Goal: Task Accomplishment & Management: Complete application form

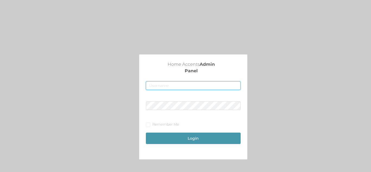
type input "[EMAIL_ADDRESS][DOMAIN_NAME]"
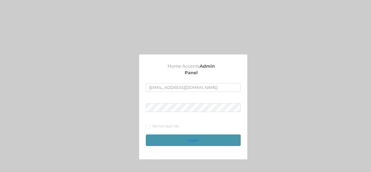
click at [183, 142] on button "Login" at bounding box center [193, 139] width 94 height 11
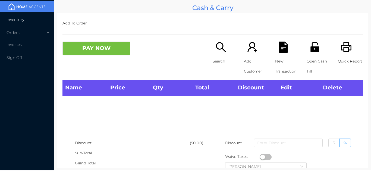
click at [26, 21] on li "Inventory" at bounding box center [27, 19] width 54 height 11
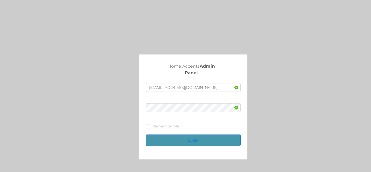
click at [191, 144] on button "Login" at bounding box center [193, 139] width 94 height 11
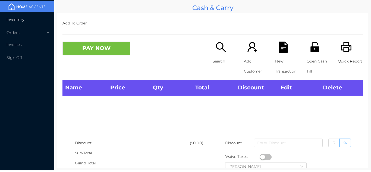
click at [32, 23] on li "Inventory" at bounding box center [27, 19] width 54 height 11
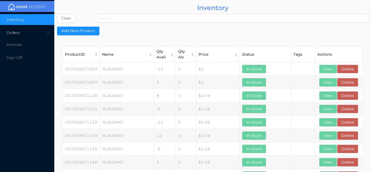
click at [37, 35] on div "Orders" at bounding box center [27, 32] width 54 height 11
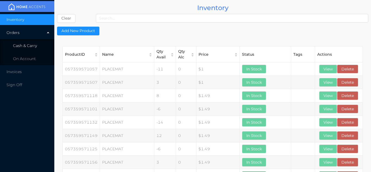
click at [42, 42] on li "Cash & Carry" at bounding box center [27, 45] width 54 height 11
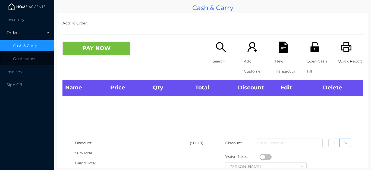
click at [36, 12] on li at bounding box center [27, 6] width 54 height 11
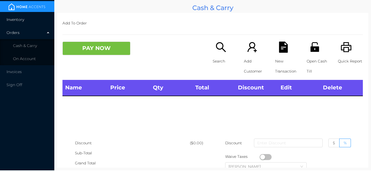
click at [39, 22] on li "Inventory" at bounding box center [27, 19] width 54 height 11
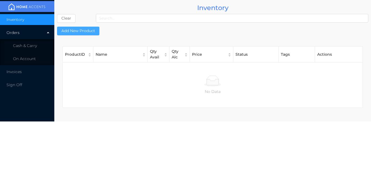
click at [87, 29] on button "Add New Product" at bounding box center [78, 31] width 42 height 9
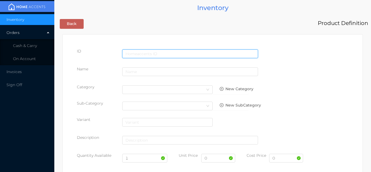
click at [142, 53] on input "text" at bounding box center [190, 53] width 136 height 9
type input "191554899179"
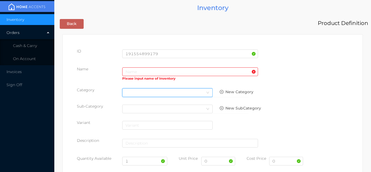
click at [138, 93] on div "Select Category" at bounding box center [167, 93] width 84 height 8
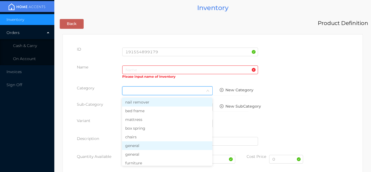
click at [137, 150] on li "general" at bounding box center [167, 145] width 90 height 9
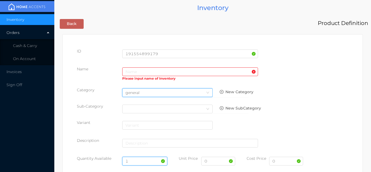
click at [143, 157] on input "1" at bounding box center [144, 161] width 45 height 9
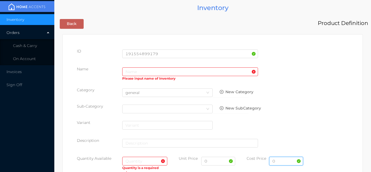
click at [285, 162] on input "0" at bounding box center [286, 161] width 34 height 9
type input "2.75"
click at [214, 162] on input "0" at bounding box center [218, 161] width 34 height 9
click at [134, 162] on input "text" at bounding box center [144, 161] width 45 height 9
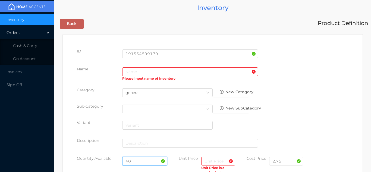
type input "40"
click at [210, 161] on input "text" at bounding box center [218, 161] width 34 height 9
type input "5.99"
click at [128, 73] on input "text" at bounding box center [190, 71] width 136 height 9
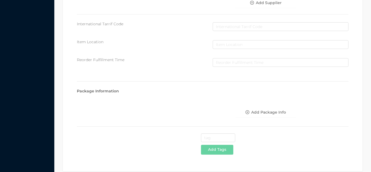
scroll to position [279, 0]
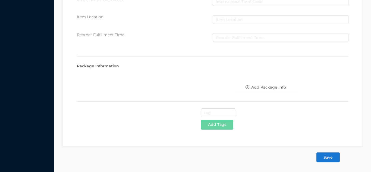
type input "Hydrating fragrance mist/45ml"
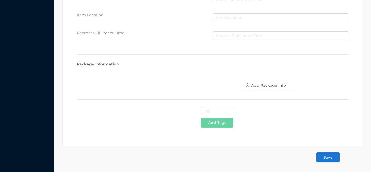
click at [333, 157] on button "Save" at bounding box center [327, 157] width 23 height 10
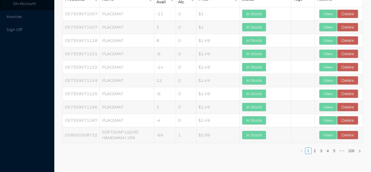
scroll to position [0, 0]
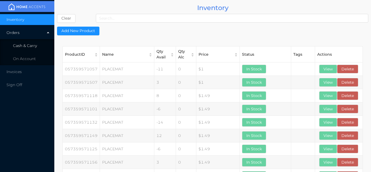
click at [36, 43] on li "Cash & Carry" at bounding box center [27, 45] width 54 height 11
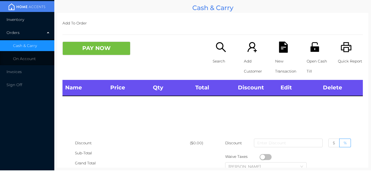
click at [36, 19] on li "Inventory" at bounding box center [27, 19] width 54 height 11
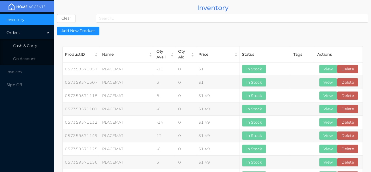
click at [38, 45] on li "Cash & Carry" at bounding box center [27, 45] width 54 height 11
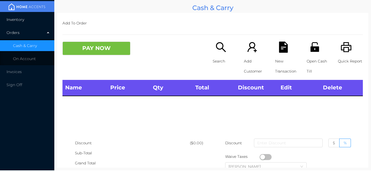
click at [32, 17] on li "Inventory" at bounding box center [27, 19] width 54 height 11
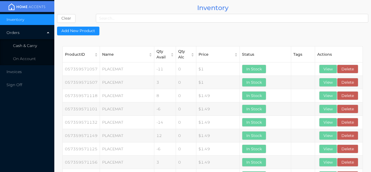
click at [47, 43] on li "Cash & Carry" at bounding box center [27, 45] width 54 height 11
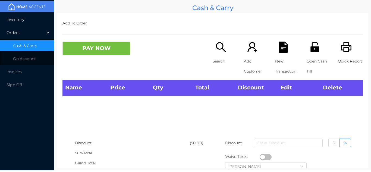
click at [41, 21] on li "Inventory" at bounding box center [27, 19] width 54 height 11
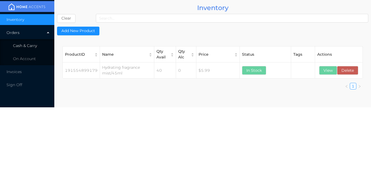
click at [42, 50] on li "Cash & Carry" at bounding box center [27, 45] width 54 height 11
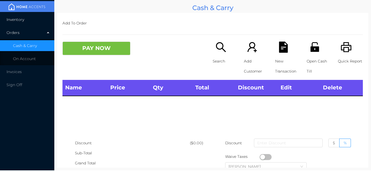
click at [38, 10] on img at bounding box center [27, 7] width 41 height 8
click at [33, 15] on li "Inventory" at bounding box center [27, 19] width 54 height 11
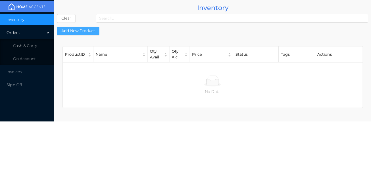
click at [92, 28] on button "Add New Product" at bounding box center [78, 31] width 42 height 9
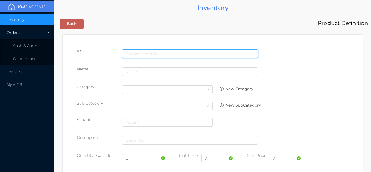
click at [143, 53] on input "text" at bounding box center [190, 53] width 136 height 9
type input "198018162985"
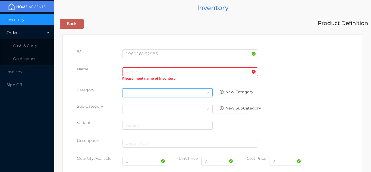
click at [133, 97] on div "Select Category" at bounding box center [167, 92] width 90 height 9
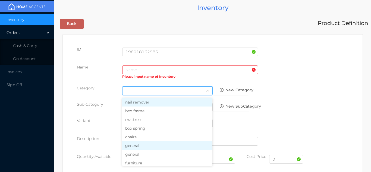
click at [135, 149] on li "general" at bounding box center [167, 145] width 90 height 9
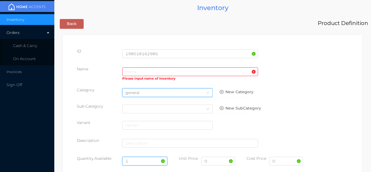
click at [135, 159] on input "1" at bounding box center [144, 161] width 45 height 9
type input "60"
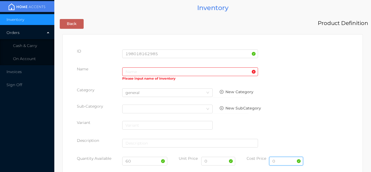
click at [285, 161] on input "0" at bounding box center [286, 161] width 34 height 9
type input "4.50"
click at [214, 163] on input "0" at bounding box center [218, 161] width 34 height 9
type input "7.99"
click at [133, 71] on input "text" at bounding box center [190, 71] width 136 height 9
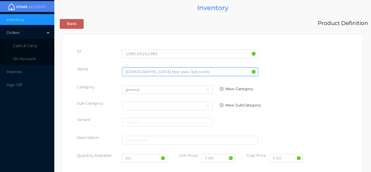
click at [159, 73] on input "[DEMOGRAPHIC_DATA] bear paw 3pk socks" at bounding box center [190, 71] width 136 height 9
click at [161, 73] on input "[DEMOGRAPHIC_DATA] bear paw 3pk socks" at bounding box center [190, 71] width 136 height 9
click at [182, 70] on input "[DEMOGRAPHIC_DATA] bear paw 3Pk socks" at bounding box center [190, 71] width 136 height 9
click at [163, 73] on input "[DEMOGRAPHIC_DATA] bear paw 3Pk socks" at bounding box center [190, 71] width 136 height 9
click at [168, 70] on input "[DEMOGRAPHIC_DATA] bear paw 3Pk crew socks" at bounding box center [190, 71] width 136 height 9
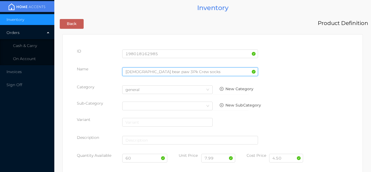
click at [174, 74] on input "[DEMOGRAPHIC_DATA] bear paw 3Pk Crew socks" at bounding box center [190, 71] width 136 height 9
click at [167, 74] on input "[DEMOGRAPHIC_DATA] bear paw 3Pk socks" at bounding box center [190, 71] width 136 height 9
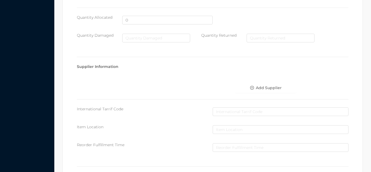
scroll to position [279, 0]
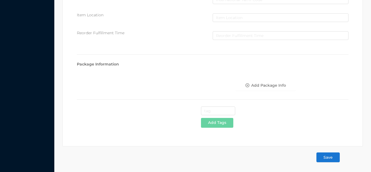
type input "[DEMOGRAPHIC_DATA] bear paw 3Pk Socks"
click at [325, 152] on button "Save" at bounding box center [327, 157] width 23 height 10
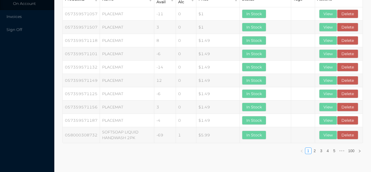
scroll to position [0, 0]
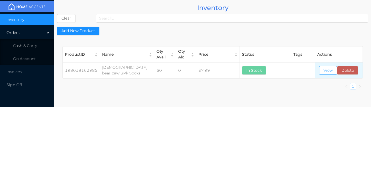
click at [328, 73] on button "View" at bounding box center [328, 70] width 18 height 9
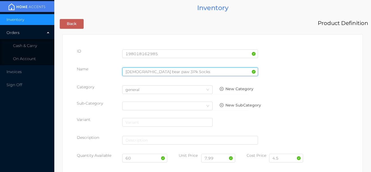
click at [176, 71] on input "[DEMOGRAPHIC_DATA] bear paw 3Pk Socks" at bounding box center [190, 71] width 136 height 9
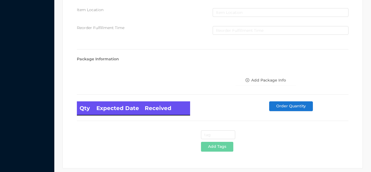
scroll to position [308, 0]
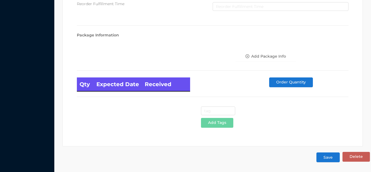
type input "[DEMOGRAPHIC_DATA] bear paw 3Pk Socks/boot"
click at [332, 158] on button "Save" at bounding box center [327, 157] width 23 height 10
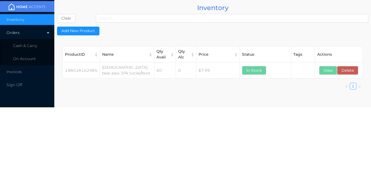
click at [41, 46] on li "Cash & Carry" at bounding box center [27, 45] width 54 height 11
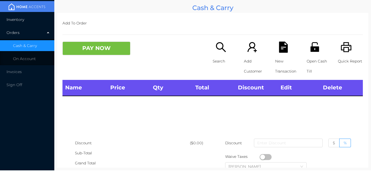
click at [34, 22] on li "Inventory" at bounding box center [27, 19] width 54 height 11
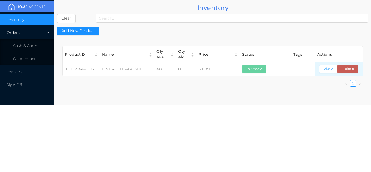
click at [327, 71] on button "View" at bounding box center [328, 69] width 18 height 9
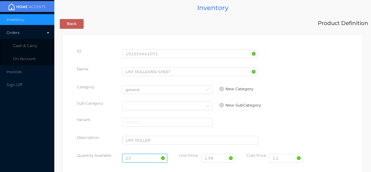
click at [143, 158] on input "23" at bounding box center [144, 158] width 45 height 9
type input "2"
type input "71"
click at [289, 159] on input "1.2" at bounding box center [286, 158] width 34 height 9
type input "1.20"
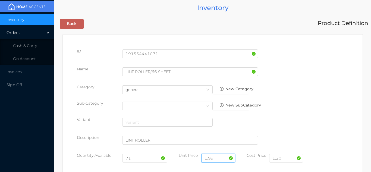
click at [221, 157] on input "1.99" at bounding box center [218, 158] width 34 height 9
type input "1"
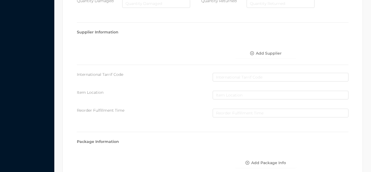
scroll to position [308, 0]
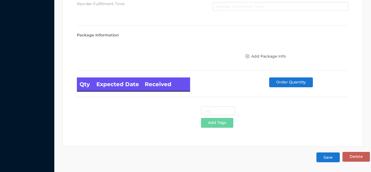
type input "2.50"
click at [330, 155] on button "Save" at bounding box center [327, 157] width 23 height 10
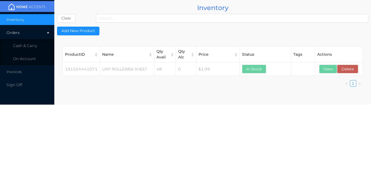
scroll to position [0, 0]
click at [29, 43] on li "Cash & Carry" at bounding box center [27, 45] width 54 height 11
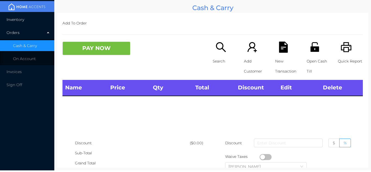
click at [34, 18] on li "Inventory" at bounding box center [27, 19] width 54 height 11
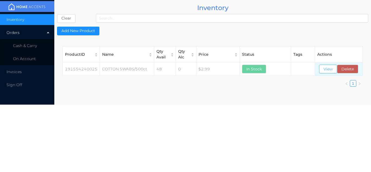
click at [325, 69] on button "View" at bounding box center [328, 69] width 18 height 9
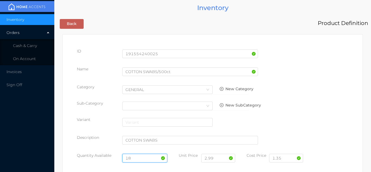
click at [141, 157] on input "18" at bounding box center [144, 158] width 45 height 9
type input "1"
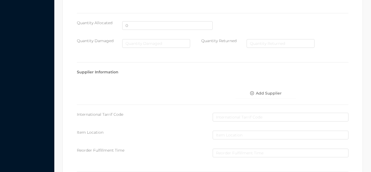
scroll to position [308, 0]
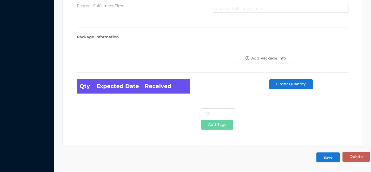
type input "54"
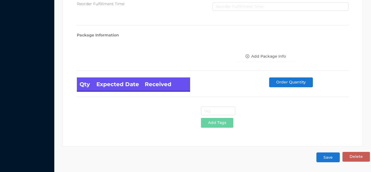
click at [329, 160] on button "Save" at bounding box center [327, 157] width 23 height 10
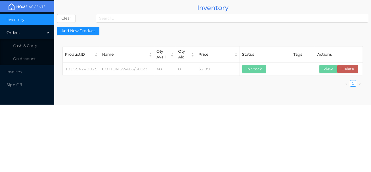
scroll to position [0, 0]
click at [40, 46] on li "Cash & Carry" at bounding box center [27, 45] width 54 height 11
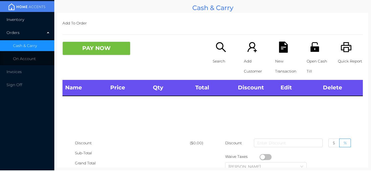
click at [37, 20] on li "Inventory" at bounding box center [27, 19] width 54 height 11
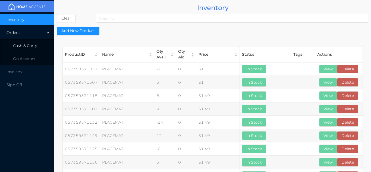
click at [43, 44] on li "Cash & Carry" at bounding box center [27, 45] width 54 height 11
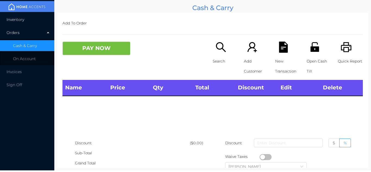
click at [34, 19] on li "Inventory" at bounding box center [27, 19] width 54 height 11
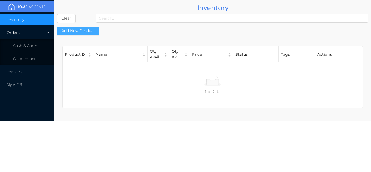
click at [91, 31] on button "Add New Product" at bounding box center [78, 31] width 42 height 9
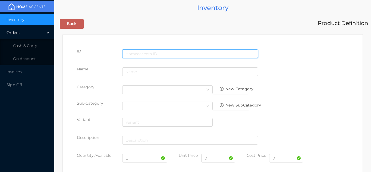
click at [129, 52] on input "text" at bounding box center [190, 53] width 136 height 9
type input "061541478116"
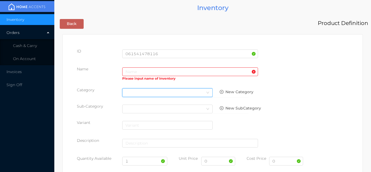
click at [133, 89] on div "Select Category" at bounding box center [167, 93] width 84 height 8
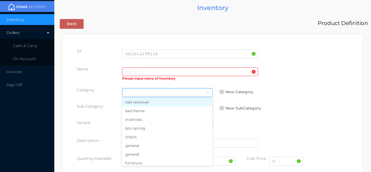
click at [136, 152] on li "general" at bounding box center [167, 154] width 90 height 9
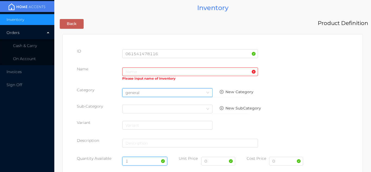
click at [143, 160] on input "1" at bounding box center [144, 161] width 45 height 9
type input "72"
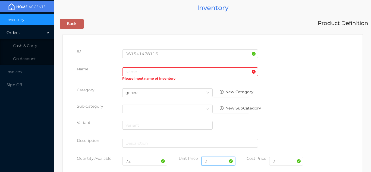
click at [222, 162] on input "0" at bounding box center [218, 161] width 34 height 9
click at [286, 161] on input "0" at bounding box center [286, 161] width 34 height 9
type input "0.80"
click at [207, 161] on input "text" at bounding box center [218, 161] width 34 height 9
type input "1.50"
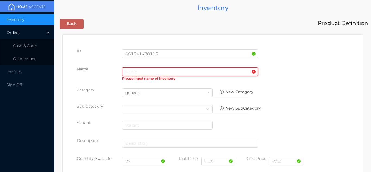
click at [129, 72] on input "text" at bounding box center [190, 71] width 136 height 9
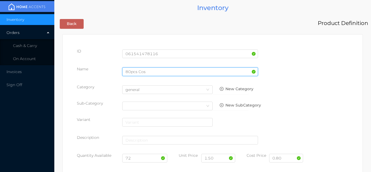
click at [135, 71] on input "80pcs Cos" at bounding box center [190, 71] width 136 height 9
click at [134, 74] on input "80pcs Cos" at bounding box center [190, 71] width 136 height 9
click at [133, 73] on input "80pcs Cos" at bounding box center [190, 71] width 136 height 9
click at [154, 76] on input "80Pcs Cos" at bounding box center [190, 71] width 136 height 9
click at [133, 71] on input "80Pcs Cosmetic Pads" at bounding box center [190, 71] width 136 height 9
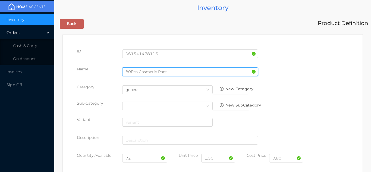
click at [130, 71] on input "80Pcs Cosmetic Pads" at bounding box center [190, 71] width 136 height 9
click at [172, 73] on input "80 Pcs Cosmetic Pads" at bounding box center [190, 71] width 136 height 9
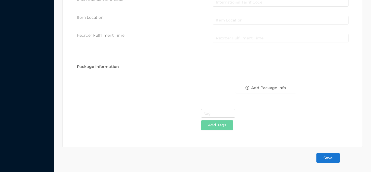
scroll to position [279, 0]
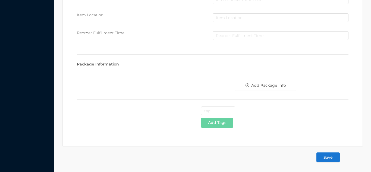
type input "80 Pcs Cosmetic Pads/Round"
click at [332, 158] on button "Save" at bounding box center [327, 157] width 23 height 10
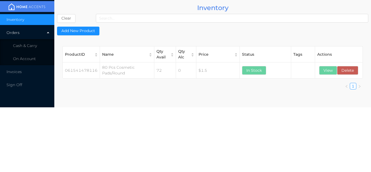
scroll to position [0, 0]
click at [27, 44] on span "Cash & Carry" at bounding box center [25, 45] width 24 height 5
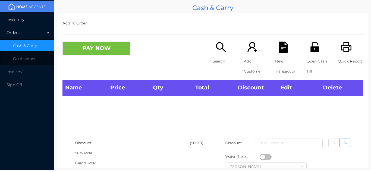
click at [28, 20] on li "Inventory" at bounding box center [27, 19] width 54 height 11
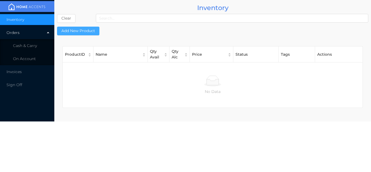
click at [84, 31] on button "Add New Product" at bounding box center [78, 31] width 42 height 9
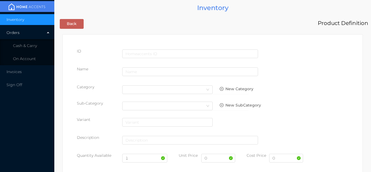
click at [32, 47] on span "Cash & Carry" at bounding box center [25, 45] width 24 height 5
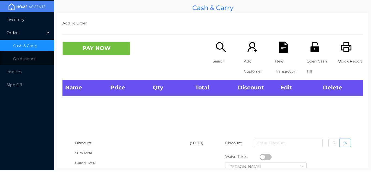
click at [35, 19] on li "Inventory" at bounding box center [27, 19] width 54 height 11
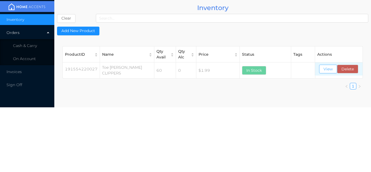
click at [326, 70] on button "View" at bounding box center [328, 69] width 18 height 9
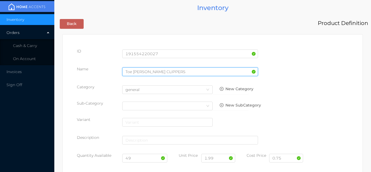
click at [166, 71] on input "Toe [PERSON_NAME] CLIPPERS" at bounding box center [190, 71] width 136 height 9
type input "Toe [PERSON_NAME] CLIPPERS/big"
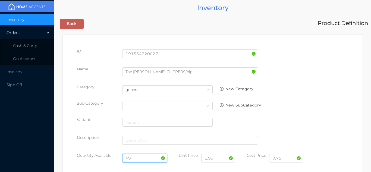
click at [139, 159] on input "49" at bounding box center [144, 158] width 45 height 9
type input "4"
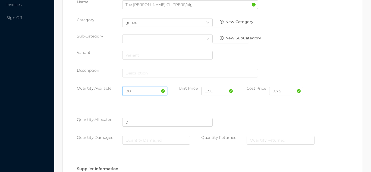
scroll to position [308, 0]
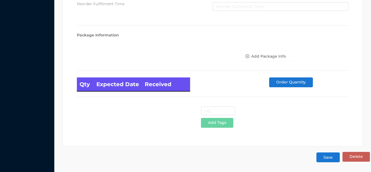
type input "80"
click at [327, 162] on button "Save" at bounding box center [327, 157] width 23 height 10
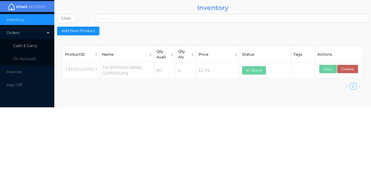
click at [35, 46] on span "Cash & Carry" at bounding box center [25, 45] width 24 height 5
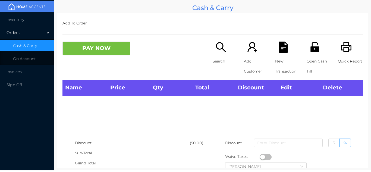
click at [31, 11] on img at bounding box center [27, 7] width 41 height 8
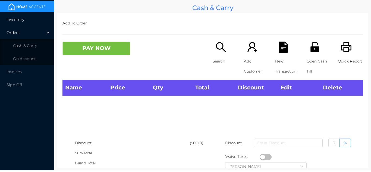
click at [38, 21] on li "Inventory" at bounding box center [27, 19] width 54 height 11
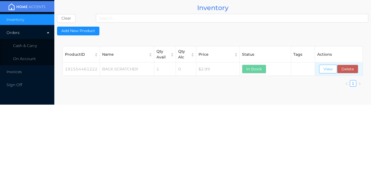
click at [330, 69] on button "View" at bounding box center [328, 69] width 18 height 9
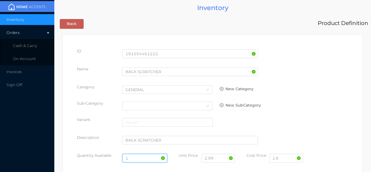
click at [146, 157] on input "1" at bounding box center [144, 158] width 45 height 9
type input "25"
click at [287, 160] on input "1.6" at bounding box center [286, 158] width 34 height 9
type input "1.80"
click at [219, 160] on input "2.99" at bounding box center [218, 158] width 34 height 9
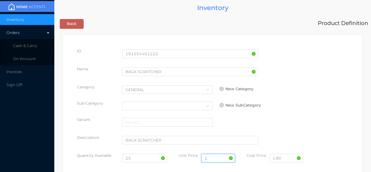
type input "2"
type input "2.99"
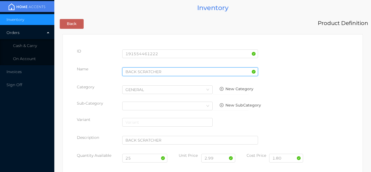
click at [163, 73] on input "BACK SCRATCHER" at bounding box center [190, 71] width 136 height 9
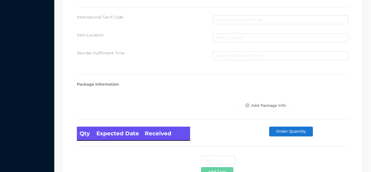
scroll to position [308, 0]
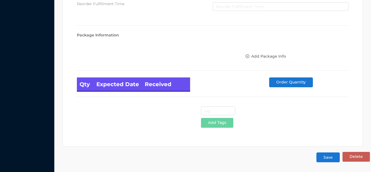
type input "BACK SCRATCHER/metal"
click at [330, 158] on button "Save" at bounding box center [327, 157] width 23 height 10
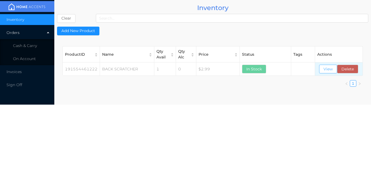
click at [329, 68] on button "View" at bounding box center [328, 69] width 18 height 9
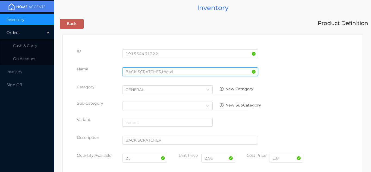
click at [169, 70] on input "BACK SCRATCHER/metal" at bounding box center [190, 71] width 136 height 9
click at [181, 73] on input "BACK SCRATCHER/matal" at bounding box center [190, 71] width 136 height 9
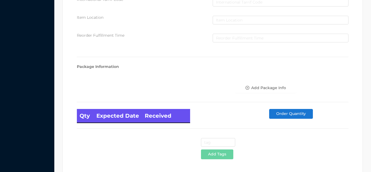
scroll to position [308, 0]
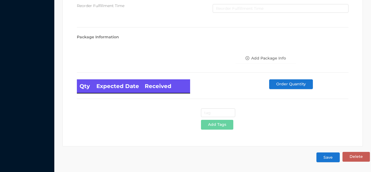
type input "BACK SCRATCHER/matel"
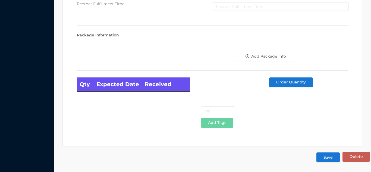
click at [332, 159] on button "Save" at bounding box center [327, 157] width 23 height 10
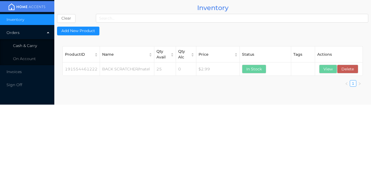
click at [35, 43] on li "Cash & Carry" at bounding box center [27, 45] width 54 height 11
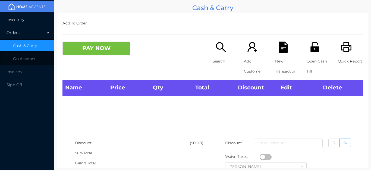
click at [37, 18] on li "Inventory" at bounding box center [27, 19] width 54 height 11
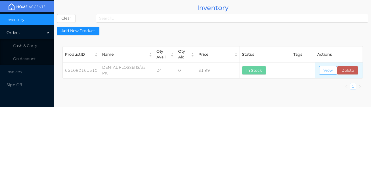
click at [327, 66] on button "View" at bounding box center [328, 70] width 18 height 9
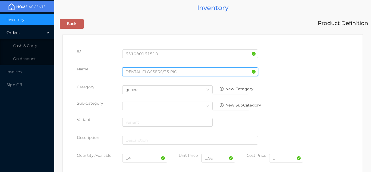
click at [181, 70] on input "DENTAL FLOSSERS/35 PIC" at bounding box center [190, 71] width 136 height 9
type input "DENTAL FLOSSERS/35 Pk"
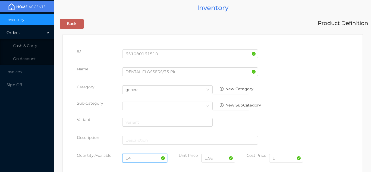
click at [141, 159] on input "14" at bounding box center [144, 158] width 45 height 9
type input "1"
type input "38"
click at [279, 162] on input "1" at bounding box center [286, 158] width 34 height 9
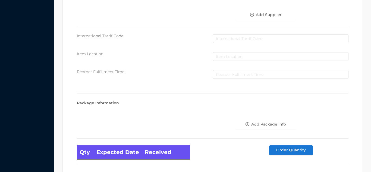
scroll to position [308, 0]
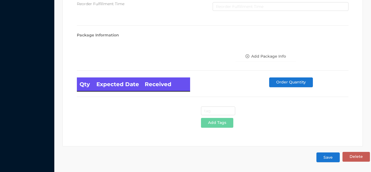
type input "1.10"
click at [327, 154] on button "Save" at bounding box center [327, 157] width 23 height 10
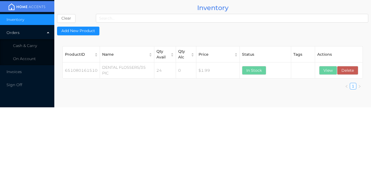
scroll to position [0, 0]
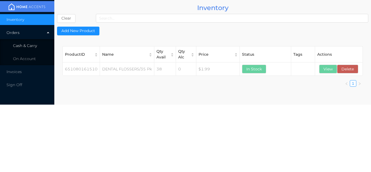
click at [34, 49] on li "Cash & Carry" at bounding box center [27, 45] width 54 height 11
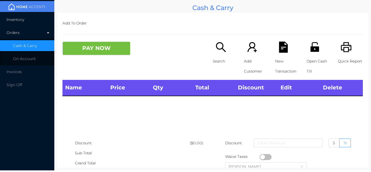
click at [37, 19] on li "Inventory" at bounding box center [27, 19] width 54 height 11
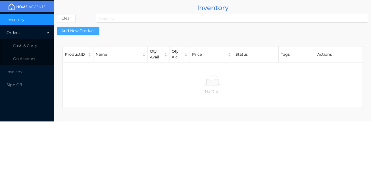
click at [83, 32] on button "Add New Product" at bounding box center [78, 31] width 42 height 9
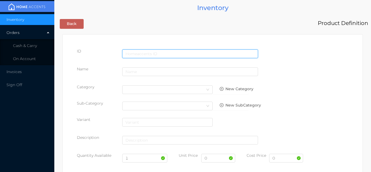
click at [131, 50] on input "text" at bounding box center [190, 53] width 136 height 9
type input "191554899162"
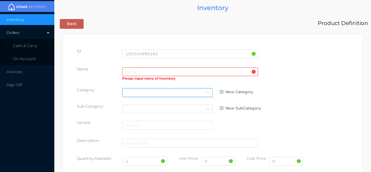
click at [135, 93] on div "Select Category" at bounding box center [167, 93] width 84 height 8
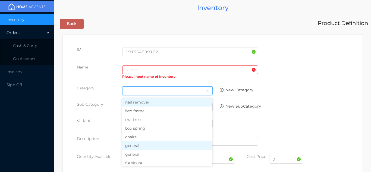
click at [138, 149] on li "general" at bounding box center [167, 145] width 90 height 9
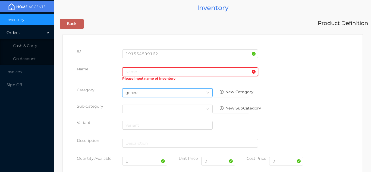
click at [131, 69] on input "text" at bounding box center [190, 71] width 136 height 9
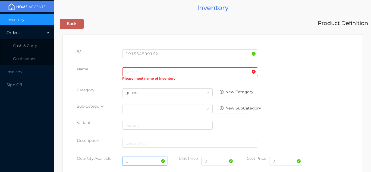
click at [138, 161] on input "1" at bounding box center [144, 161] width 45 height 9
type input "80"
click at [217, 162] on input "0" at bounding box center [218, 161] width 34 height 9
type input "5.99"
click at [285, 168] on div "0" at bounding box center [286, 163] width 34 height 15
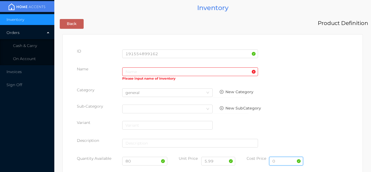
click at [278, 162] on input "0" at bounding box center [286, 161] width 34 height 9
type input "2.75"
click at [129, 70] on input "text" at bounding box center [190, 71] width 136 height 9
click at [130, 73] on input "text" at bounding box center [190, 71] width 136 height 9
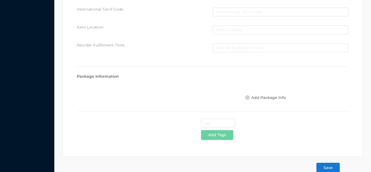
scroll to position [279, 0]
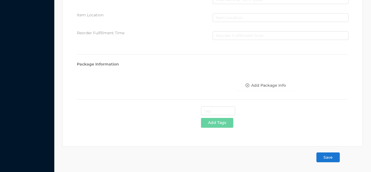
type input "[DEMOGRAPHIC_DATA] /Hydrating fragrance mist/45ml"
click at [332, 157] on button "Save" at bounding box center [327, 157] width 23 height 10
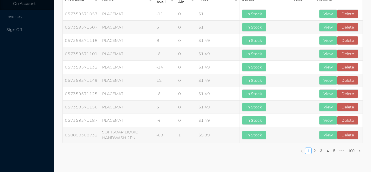
scroll to position [0, 0]
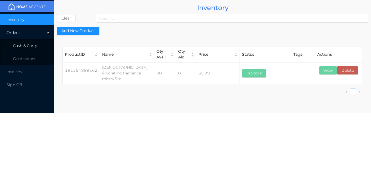
click at [27, 48] on span "Cash & Carry" at bounding box center [25, 45] width 24 height 5
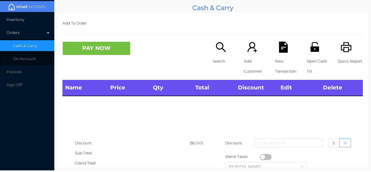
click at [28, 23] on li "Inventory" at bounding box center [27, 19] width 54 height 11
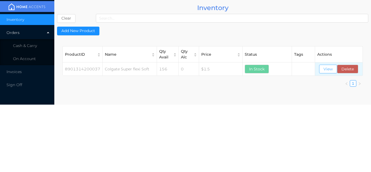
click at [326, 72] on button "View" at bounding box center [328, 69] width 18 height 9
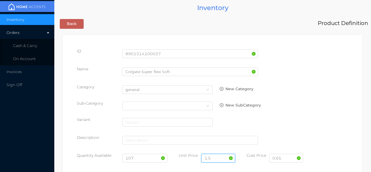
click at [216, 157] on input "1.5" at bounding box center [218, 158] width 34 height 9
type input "1.50"
click at [144, 160] on input "107" at bounding box center [144, 158] width 45 height 9
type input "1"
type input "401"
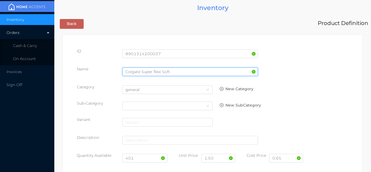
click at [174, 73] on input "Colgate Super flexi Soft" at bounding box center [190, 71] width 136 height 9
click at [170, 73] on input "Colgate Super flexi Soft tooth brush" at bounding box center [190, 71] width 136 height 9
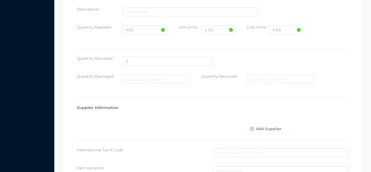
scroll to position [308, 0]
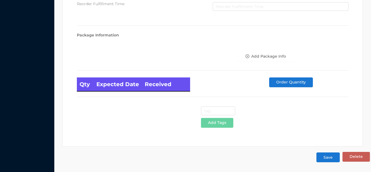
type input "Colgate Super flexi tooth brush"
click at [330, 159] on button "Save" at bounding box center [327, 157] width 23 height 10
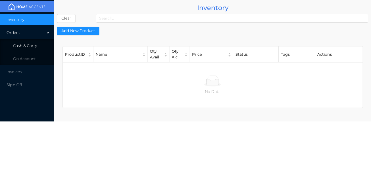
click at [31, 48] on li "Cash & Carry" at bounding box center [27, 45] width 54 height 11
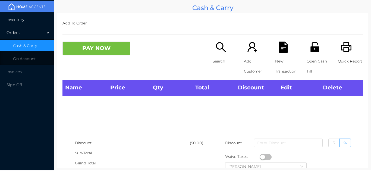
click at [33, 19] on li "Inventory" at bounding box center [27, 19] width 54 height 11
